Goal: Transaction & Acquisition: Purchase product/service

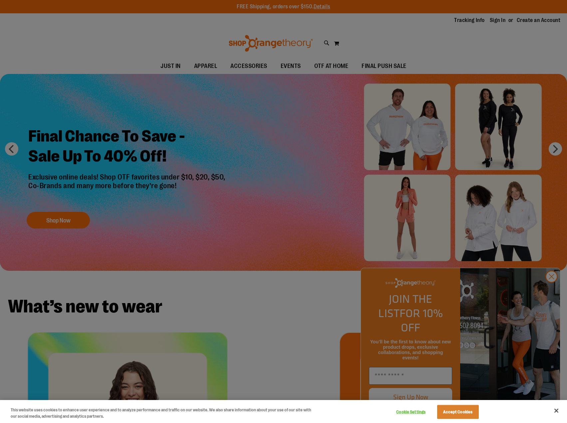
click at [180, 134] on div at bounding box center [283, 211] width 567 height 423
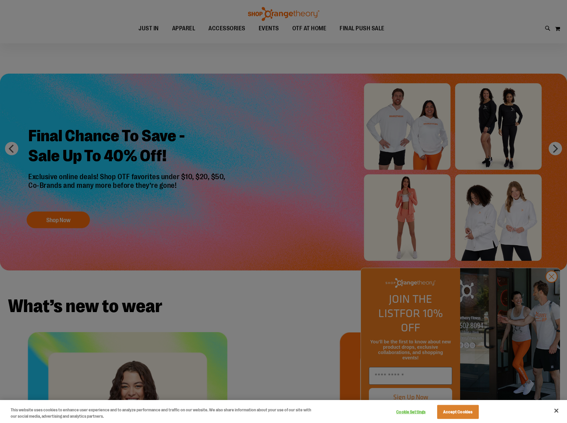
scroll to position [33, 0]
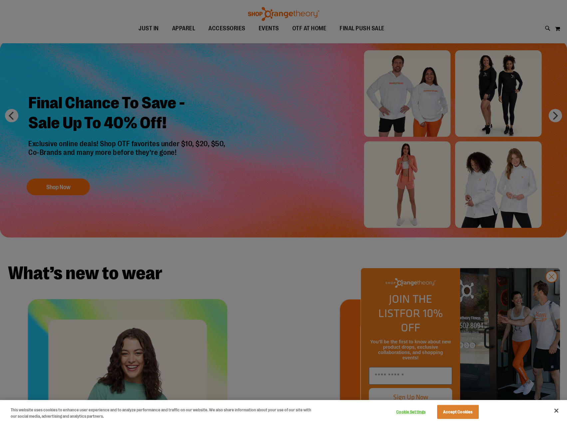
click at [62, 184] on div at bounding box center [283, 211] width 567 height 423
click at [466, 411] on button "Accept Cookies" at bounding box center [458, 412] width 42 height 14
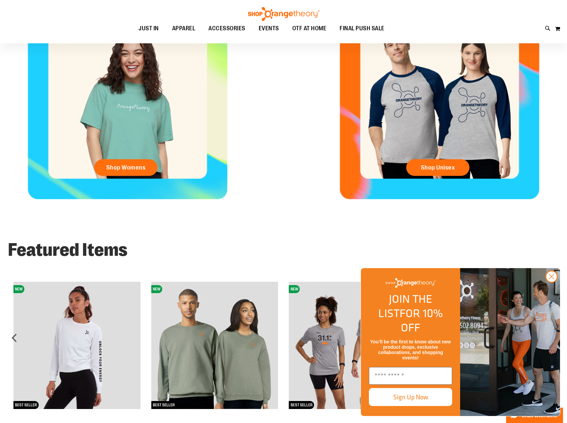
scroll to position [133, 0]
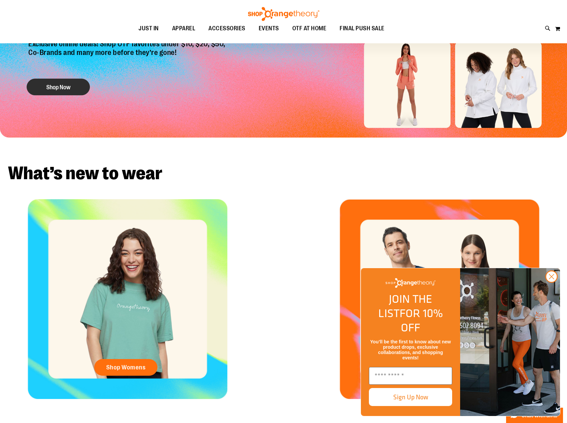
click at [57, 85] on button "Shop Now" at bounding box center [58, 87] width 63 height 17
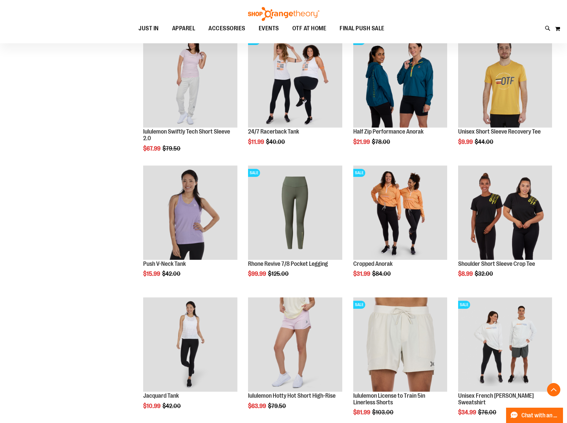
scroll to position [499, 0]
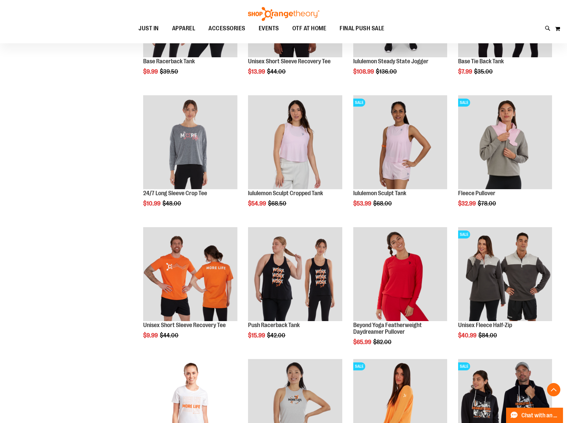
scroll to position [965, 0]
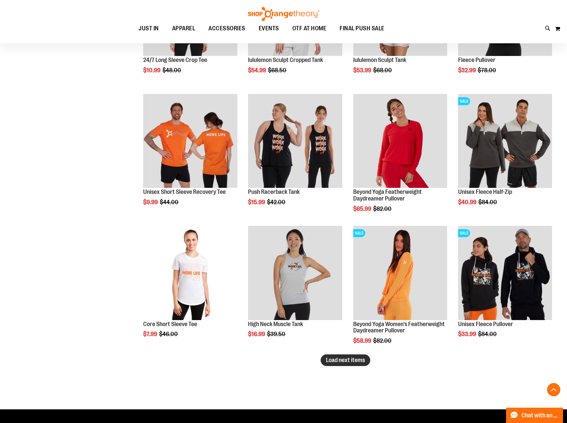
click at [346, 362] on span "Load next items" at bounding box center [345, 360] width 39 height 7
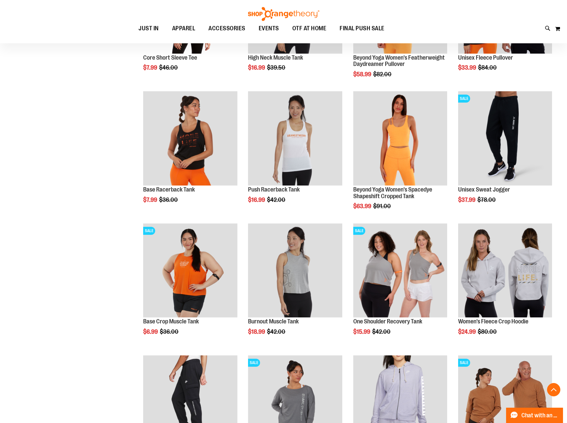
scroll to position [1365, 0]
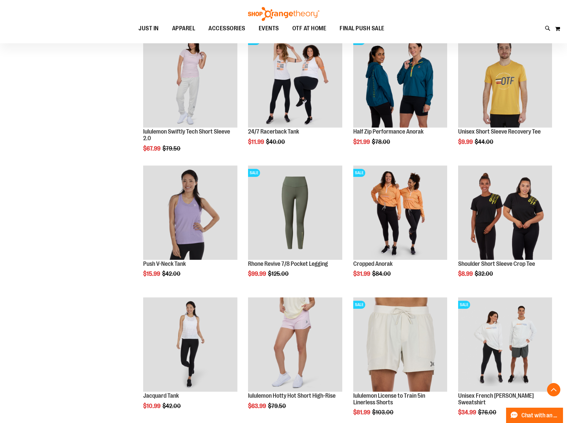
scroll to position [66, 0]
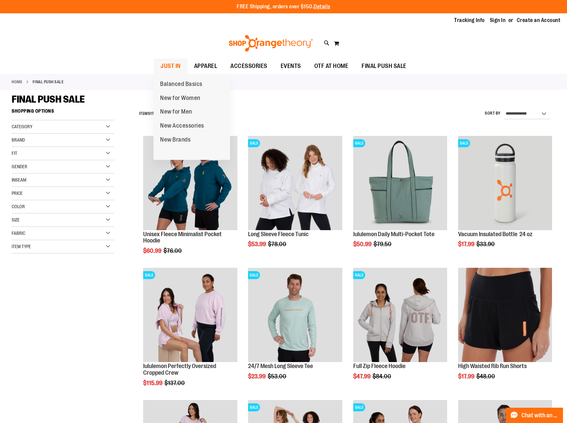
click at [176, 65] on span "JUST IN" at bounding box center [170, 66] width 20 height 15
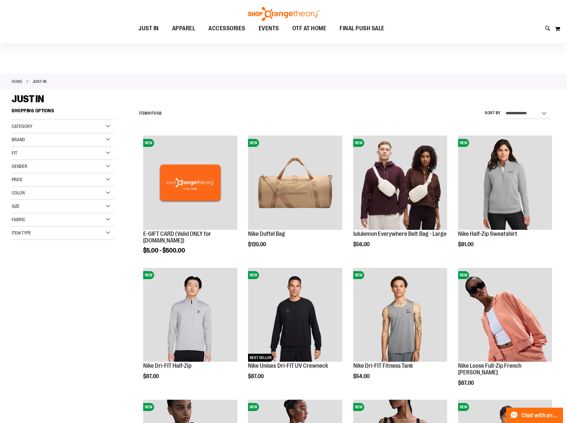
scroll to position [33, 0]
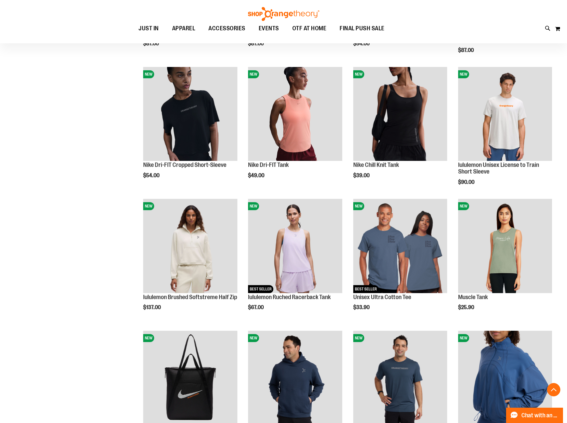
scroll to position [466, 0]
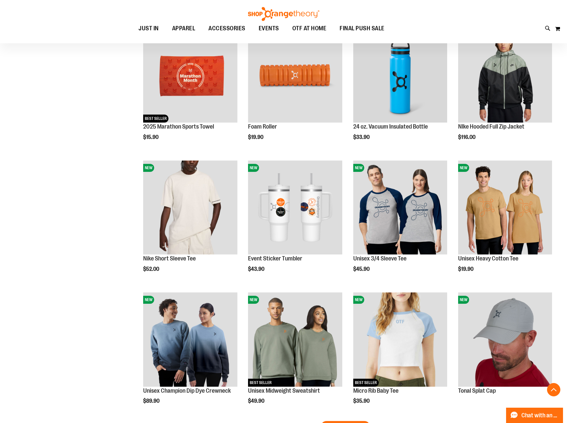
scroll to position [998, 0]
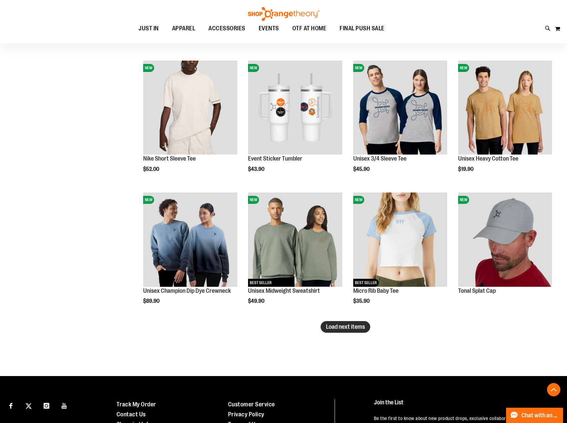
click at [345, 323] on button "Load next items" at bounding box center [346, 327] width 50 height 12
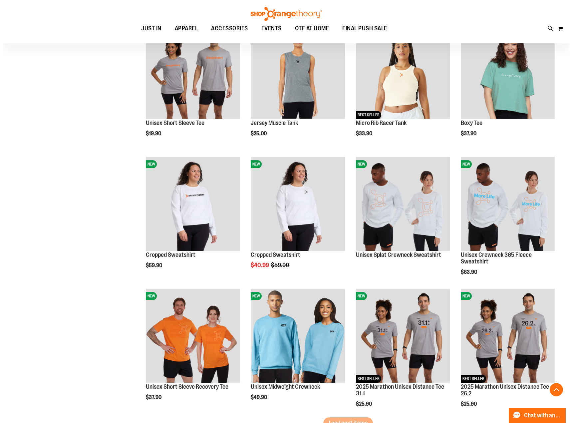
scroll to position [1365, 0]
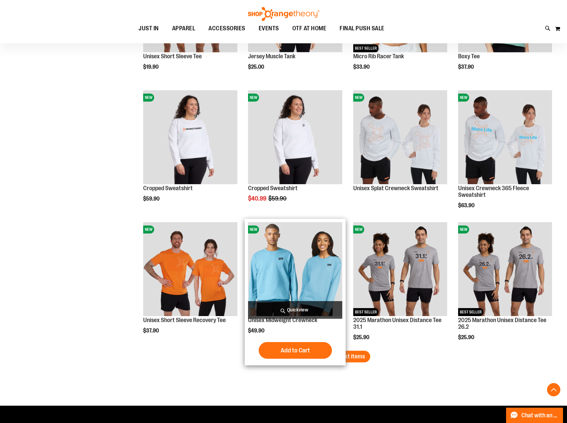
click at [341, 350] on div "Add to Cart In stock" at bounding box center [295, 350] width 94 height 17
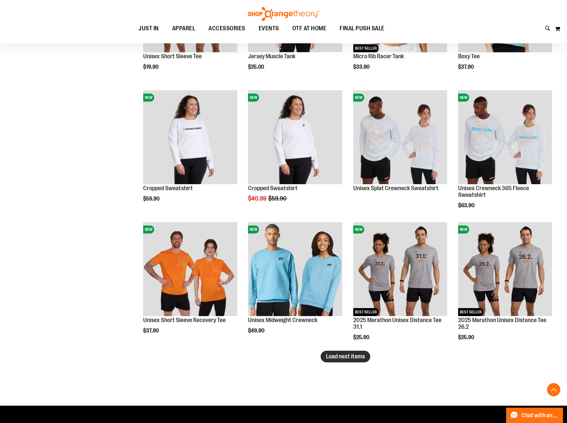
click at [340, 354] on span "Load next items" at bounding box center [345, 356] width 39 height 7
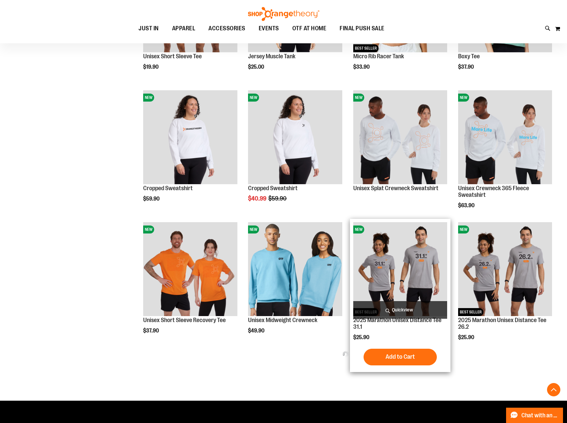
click at [394, 309] on span "Quickview" at bounding box center [400, 310] width 94 height 18
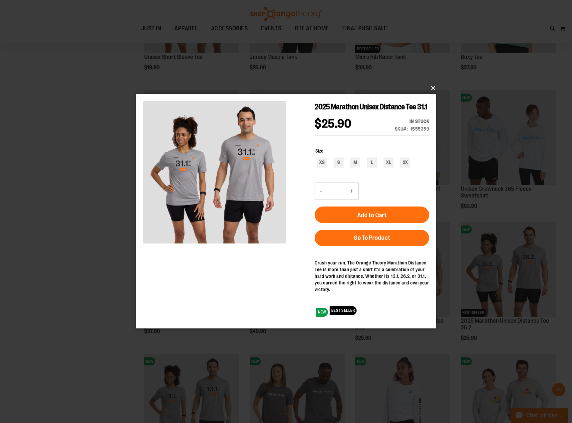
click at [432, 88] on button "×" at bounding box center [288, 88] width 300 height 15
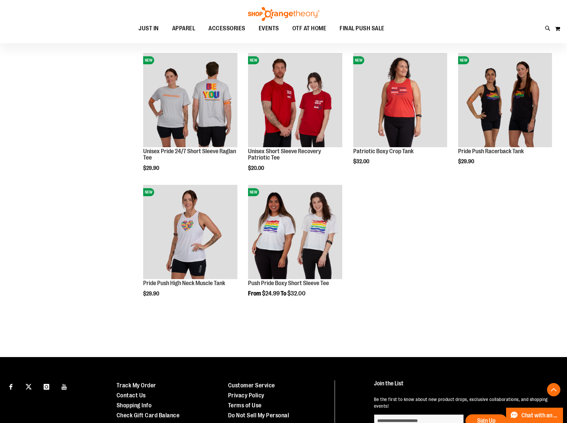
scroll to position [1862, 0]
